Goal: Transaction & Acquisition: Purchase product/service

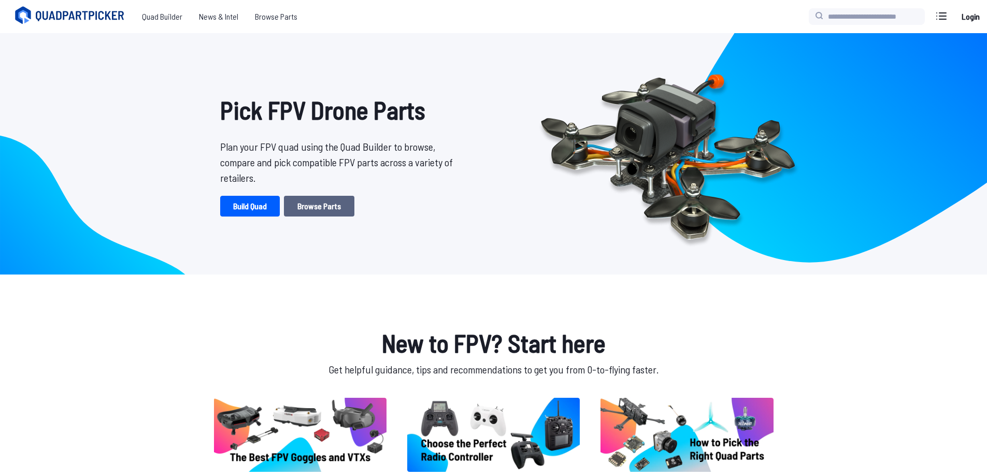
click at [318, 213] on link "Browse Parts" at bounding box center [319, 206] width 70 height 21
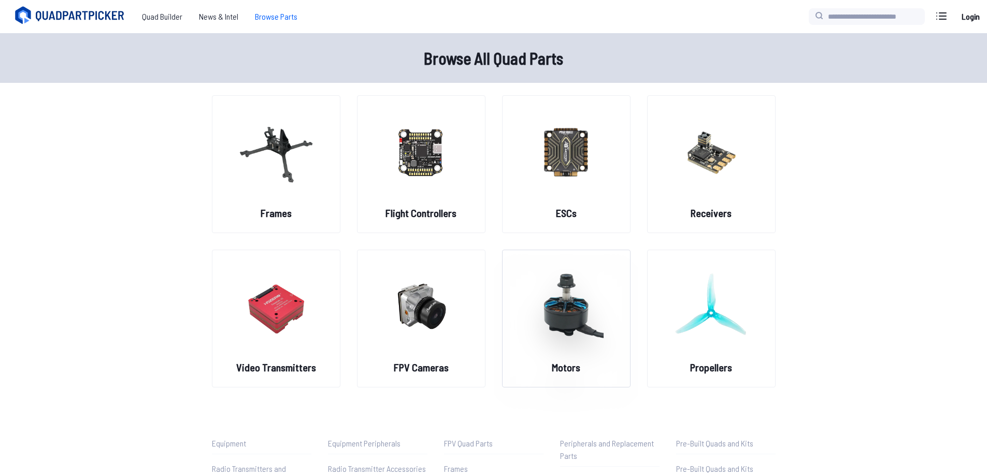
click at [551, 306] on img at bounding box center [566, 306] width 75 height 91
click at [569, 354] on figure at bounding box center [566, 305] width 116 height 110
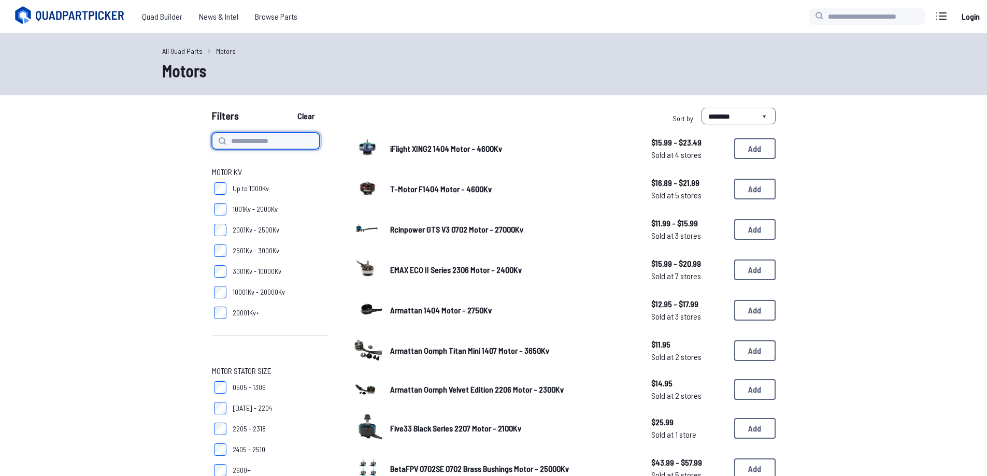
click at [272, 144] on input at bounding box center [266, 141] width 108 height 17
type input "***"
click at [289, 108] on button "Clear" at bounding box center [306, 116] width 35 height 17
type input "***"
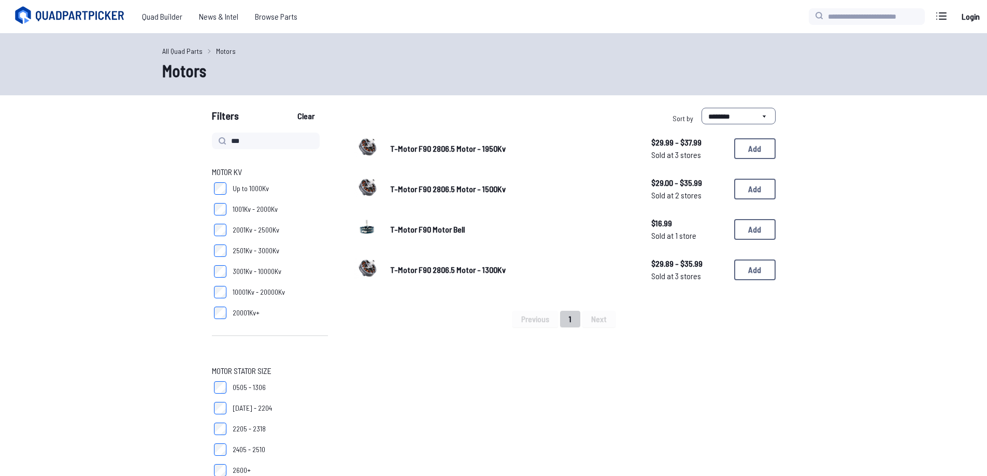
click at [451, 188] on span "T-Motor F90 2806.5 Motor - 1500Kv" at bounding box center [448, 189] width 116 height 10
click at [470, 190] on span "T-Motor F90 2806.5 Motor - 1500Kv" at bounding box center [448, 189] width 116 height 10
click at [457, 271] on span "T-Motor F90 2806.5 Motor - 1300Kv" at bounding box center [448, 270] width 116 height 10
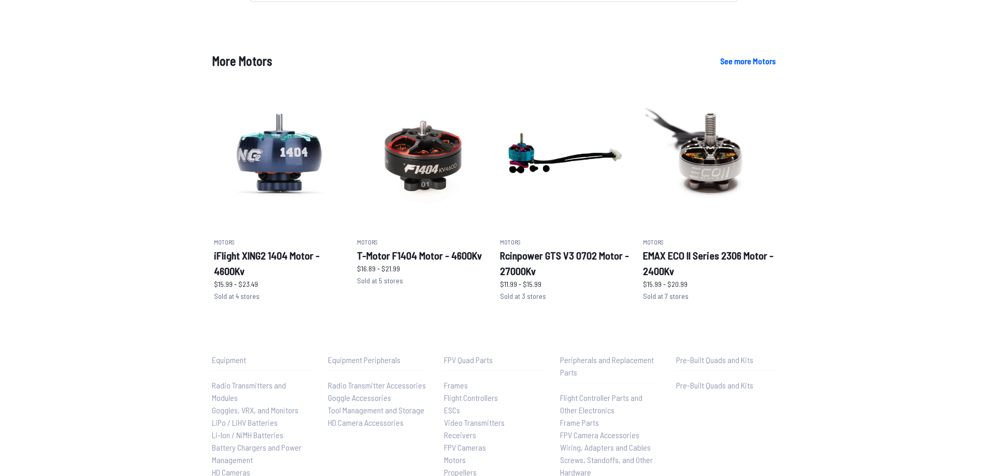
scroll to position [241, 0]
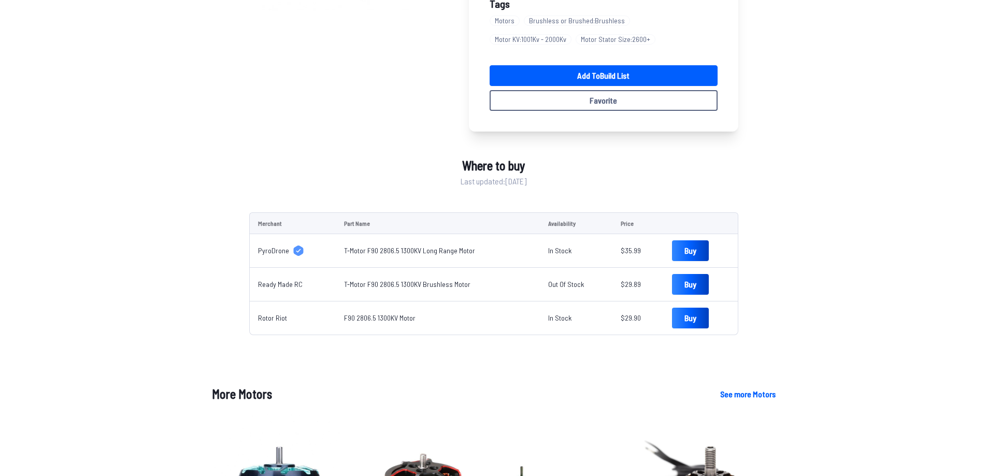
click at [282, 315] on span "Rotor Riot" at bounding box center [272, 318] width 29 height 10
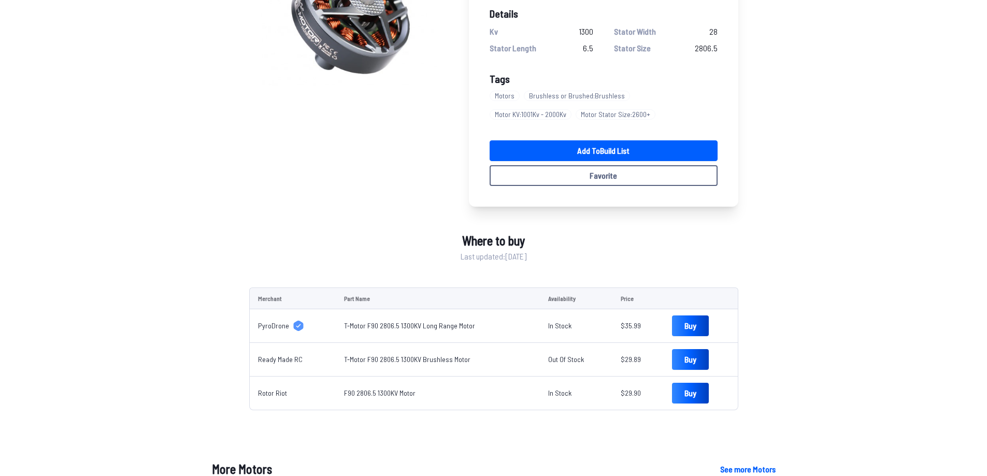
scroll to position [0, 0]
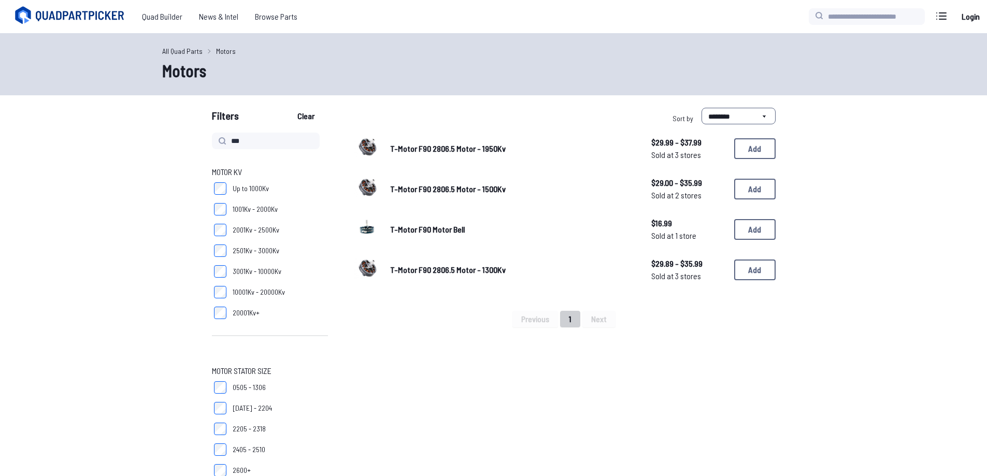
click at [213, 137] on span "***" at bounding box center [266, 141] width 108 height 17
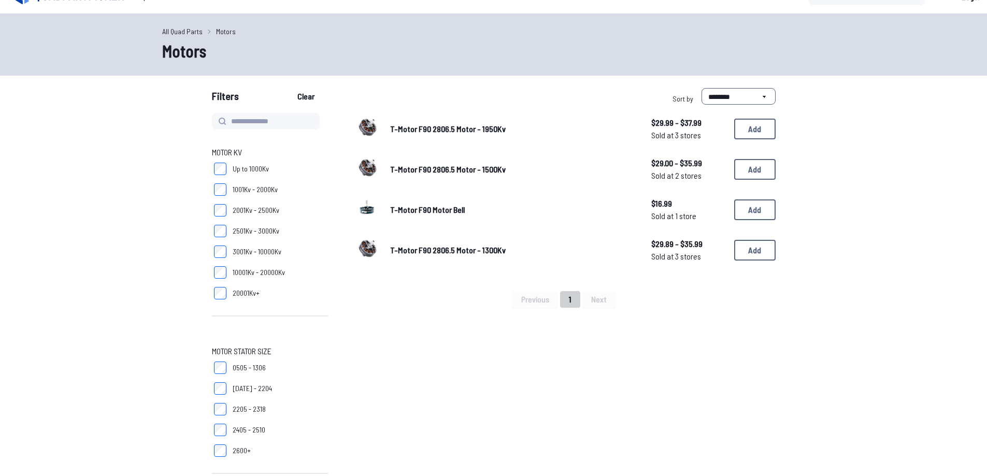
scroll to position [156, 0]
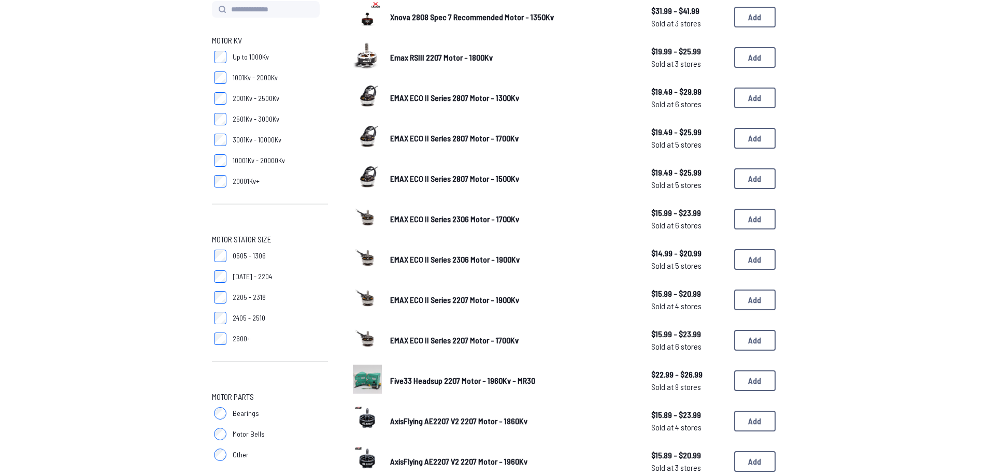
scroll to position [104, 0]
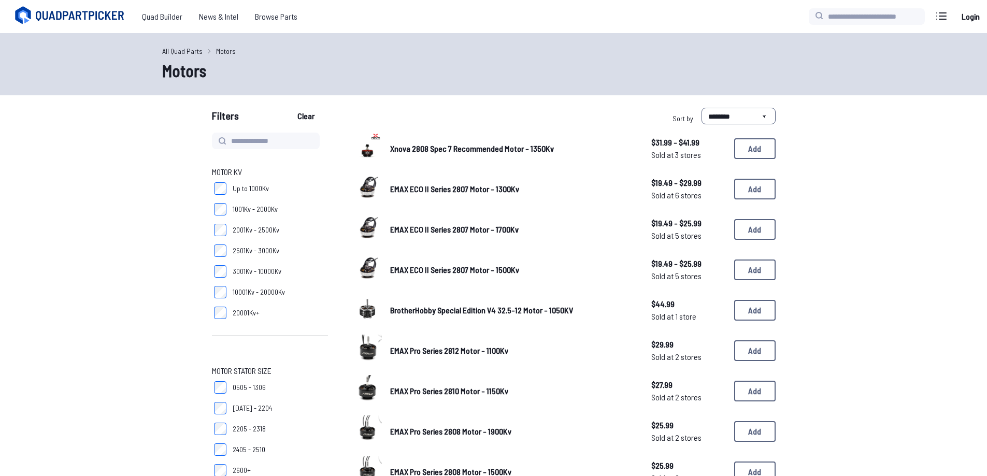
click at [436, 269] on span "EMAX ECO II Series 2807 Motor - 1500Kv" at bounding box center [454, 270] width 129 height 10
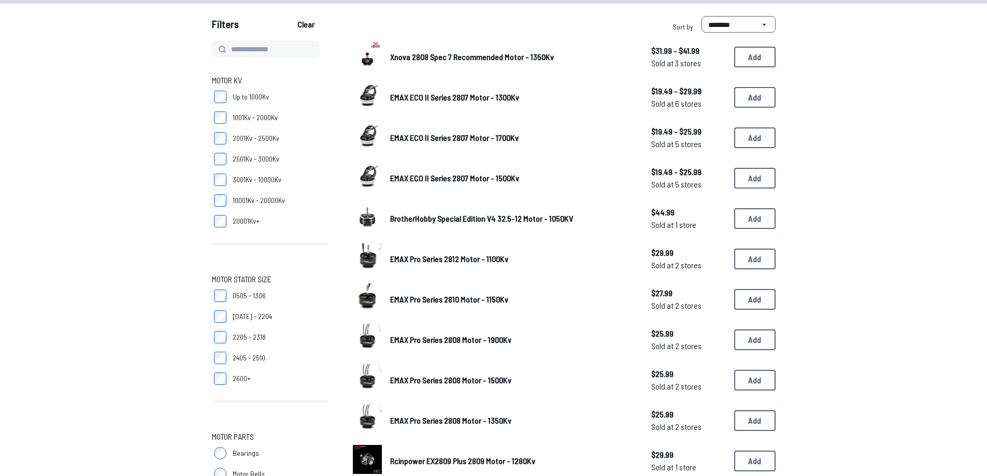
scroll to position [104, 0]
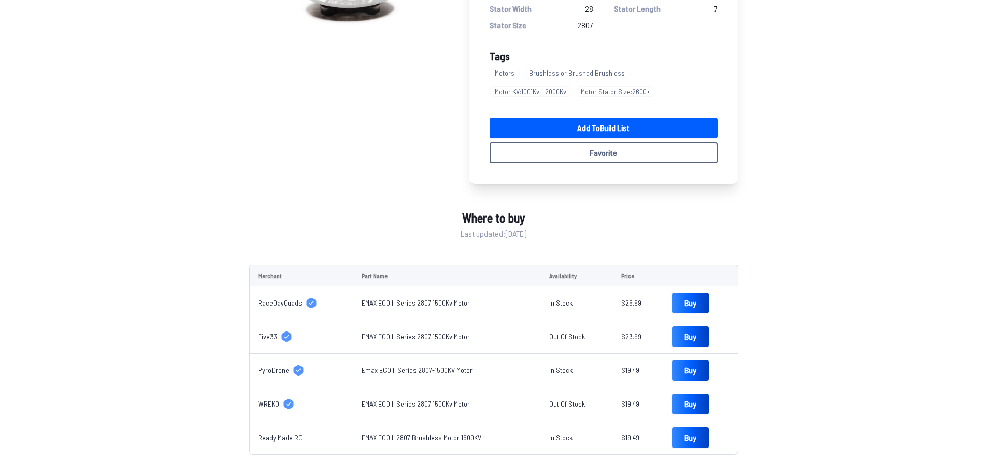
scroll to position [311, 0]
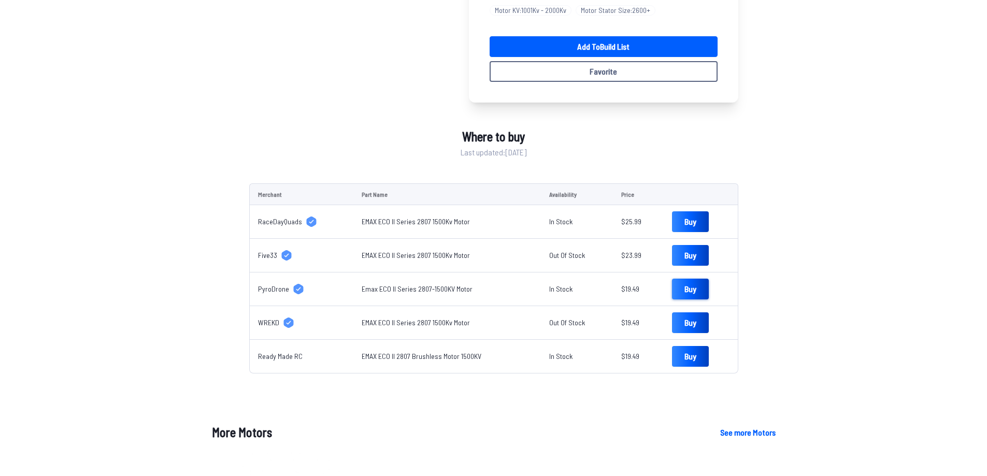
click at [672, 288] on link "Buy" at bounding box center [690, 289] width 37 height 21
